Goal: Information Seeking & Learning: Learn about a topic

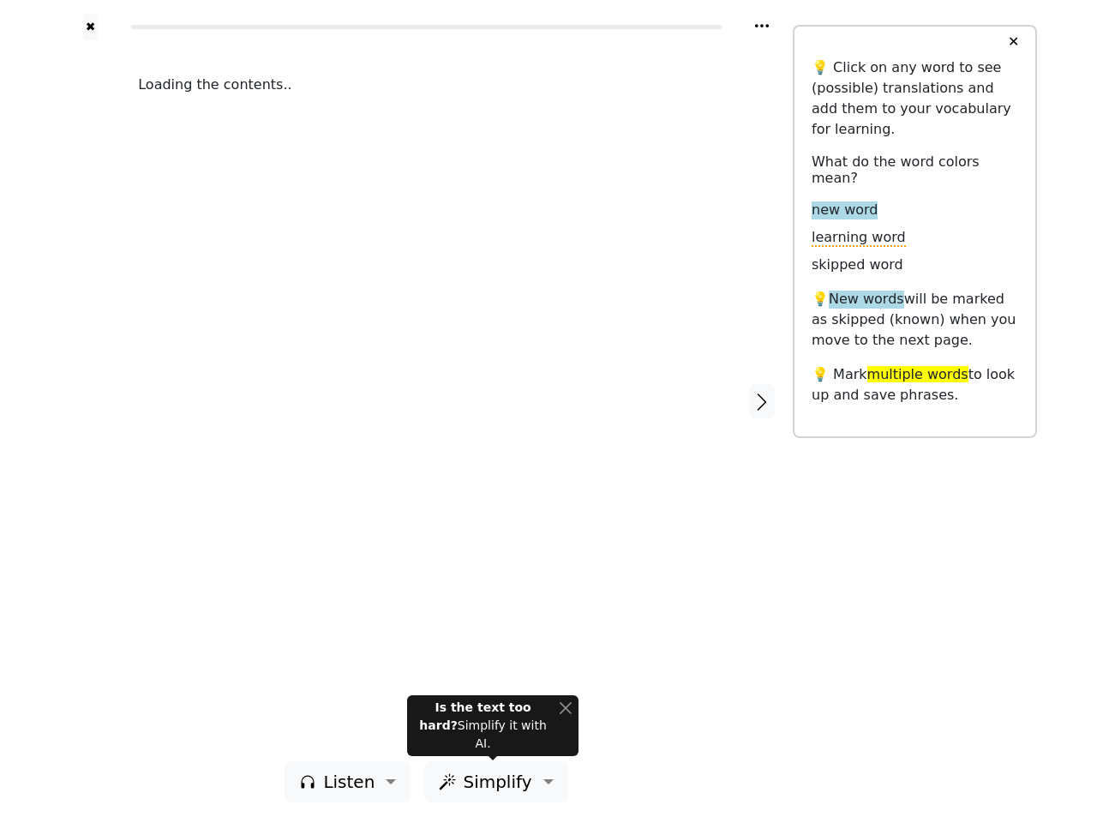
click at [549, 412] on div "Loading the contents.." at bounding box center [426, 400] width 611 height 721
click at [762, 26] on icon at bounding box center [762, 25] width 14 height 3
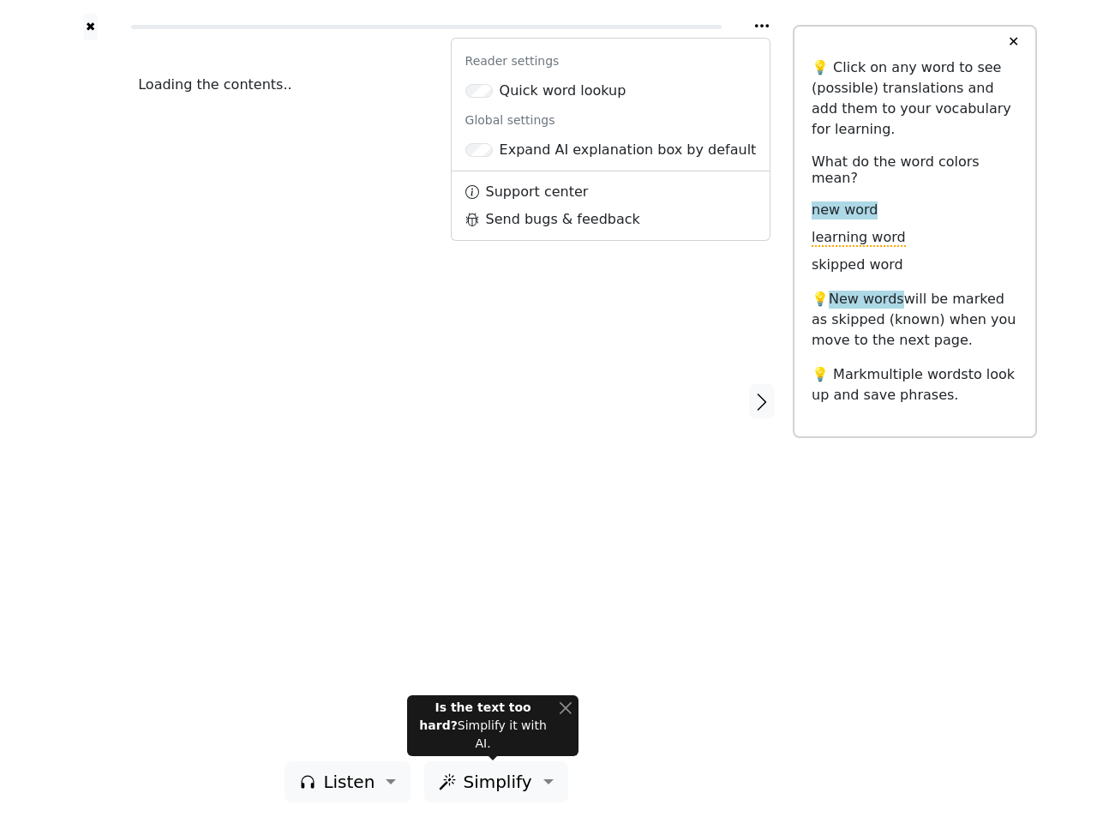
click at [90, 400] on div at bounding box center [90, 400] width 61 height 721
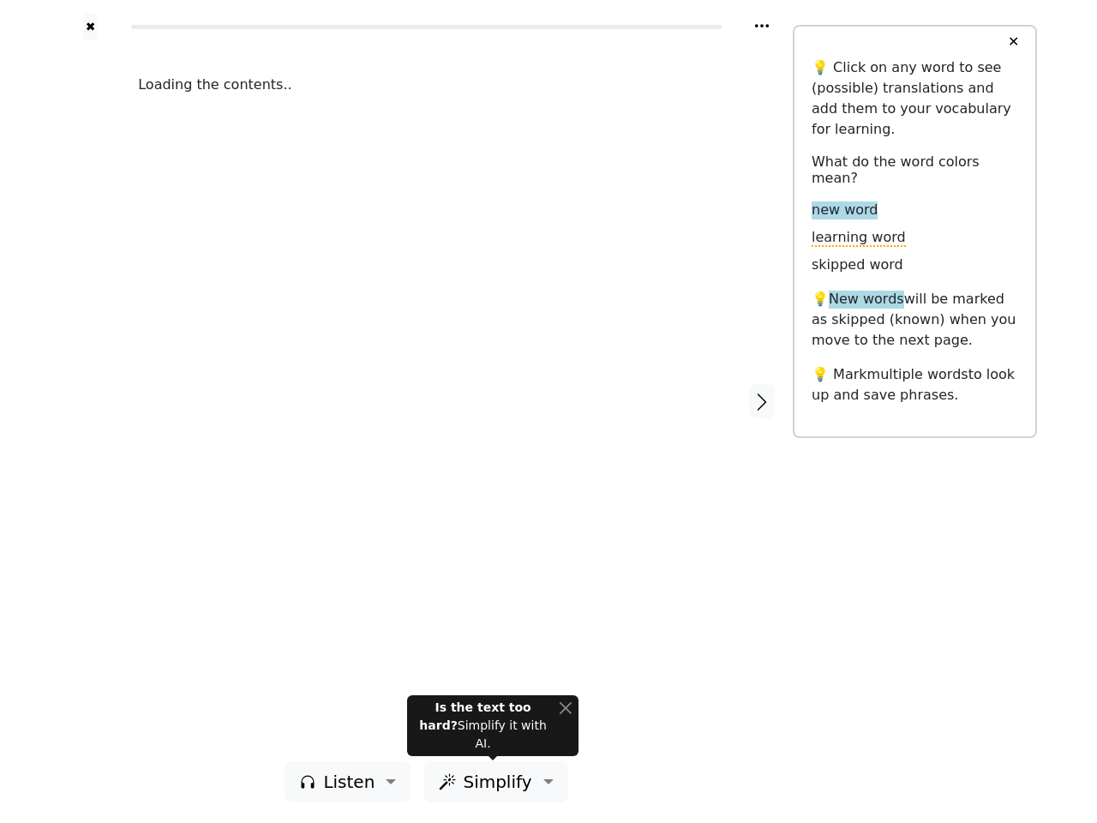
click at [426, 400] on div "Loading the contents.." at bounding box center [426, 400] width 611 height 721
click at [762, 401] on icon "button" at bounding box center [762, 402] width 21 height 21
